Goal: Task Accomplishment & Management: Manage account settings

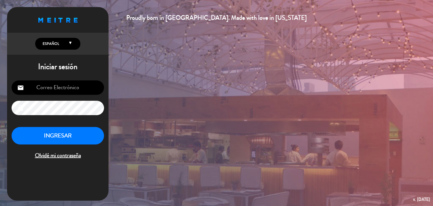
type input "[PERSON_NAME][EMAIL_ADDRESS][DOMAIN_NAME]"
click at [68, 131] on button "INGRESAR" at bounding box center [58, 136] width 92 height 18
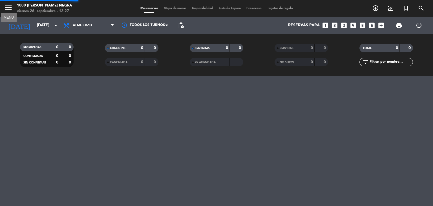
click at [8, 7] on icon "menu" at bounding box center [8, 7] width 8 height 8
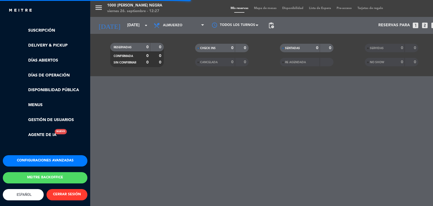
scroll to position [116, 0]
click at [58, 174] on button "Meitre backoffice" at bounding box center [45, 177] width 85 height 11
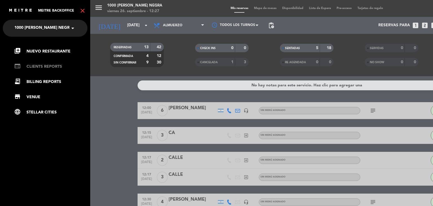
click at [54, 66] on link "web CLIENTS REPORTS" at bounding box center [50, 66] width 73 height 7
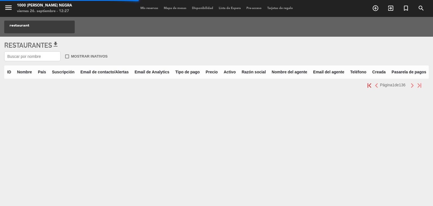
click at [43, 55] on input "text" at bounding box center [32, 56] width 56 height 10
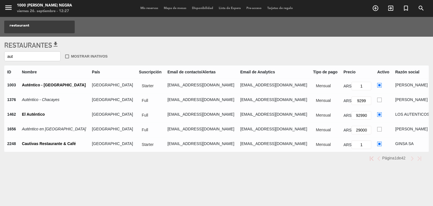
type input "aut"
click at [377, 116] on ins at bounding box center [379, 114] width 5 height 5
click at [377, 116] on input "radio" at bounding box center [379, 114] width 4 height 4
radio input "true"
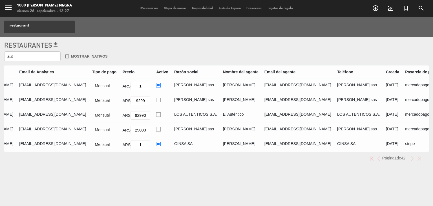
scroll to position [0, 238]
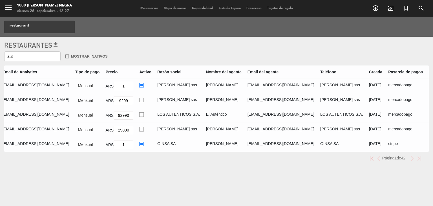
drag, startPoint x: 273, startPoint y: 159, endPoint x: 313, endPoint y: 158, distance: 40.0
click at [313, 158] on div "Página 1 de 42" at bounding box center [213, 157] width 418 height 7
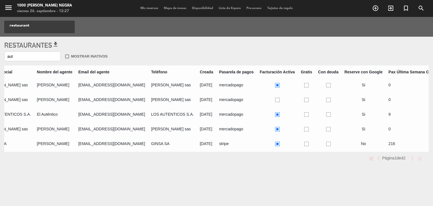
scroll to position [0, 429]
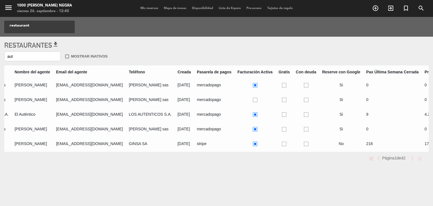
drag, startPoint x: 17, startPoint y: 56, endPoint x: 0, endPoint y: 50, distance: 17.8
click at [0, 50] on div "Restaurantes get_app aut check_box_outline_blank Mostrar inativos ID Nombre Paí…" at bounding box center [216, 105] width 433 height 137
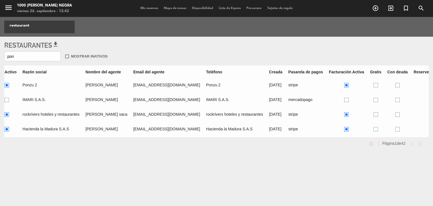
scroll to position [0, 504]
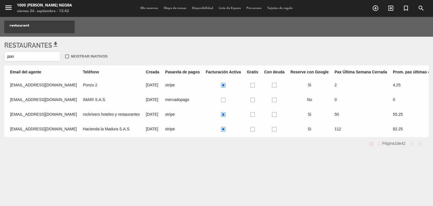
click at [272, 128] on ins at bounding box center [274, 129] width 5 height 5
click at [274, 128] on input "radio" at bounding box center [276, 129] width 4 height 4
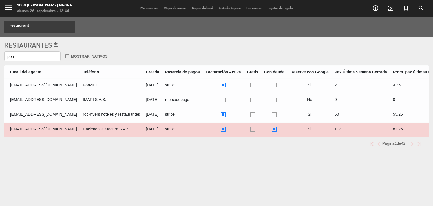
drag, startPoint x: 24, startPoint y: 54, endPoint x: 0, endPoint y: 54, distance: 23.7
click at [0, 54] on div "Restaurantes get_app pon check_box_outline_blank Mostrar inativos ID Nombre Paí…" at bounding box center [216, 98] width 433 height 122
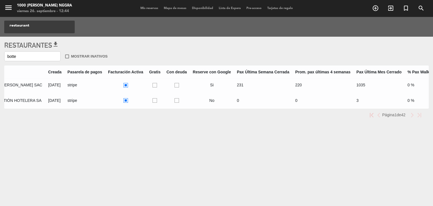
scroll to position [0, 605]
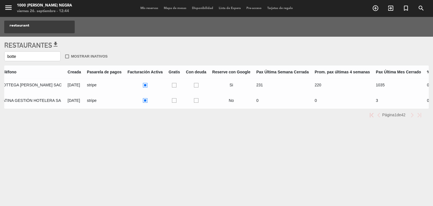
type input "botte"
drag, startPoint x: 121, startPoint y: 86, endPoint x: 124, endPoint y: 86, distance: 2.9
click at [183, 86] on td at bounding box center [196, 85] width 26 height 15
click at [194, 85] on ins at bounding box center [196, 85] width 5 height 5
click at [196, 85] on input "radio" at bounding box center [198, 85] width 4 height 4
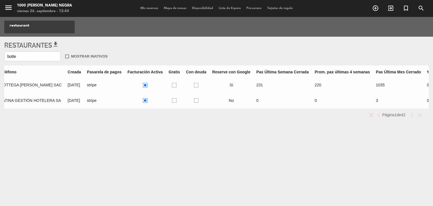
radio input "true"
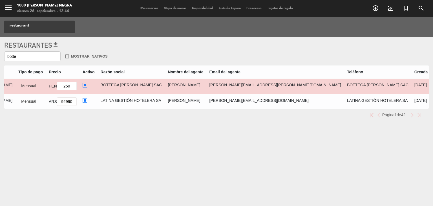
scroll to position [0, 353]
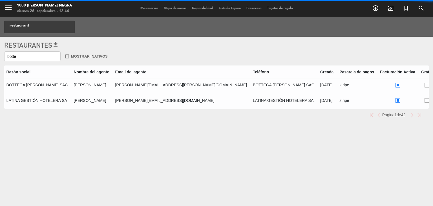
radio input "true"
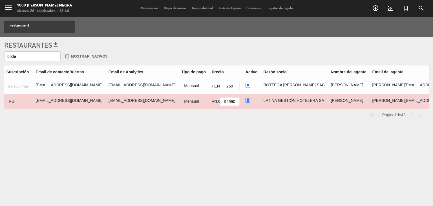
scroll to position [0, 0]
